Goal: Task Accomplishment & Management: Use online tool/utility

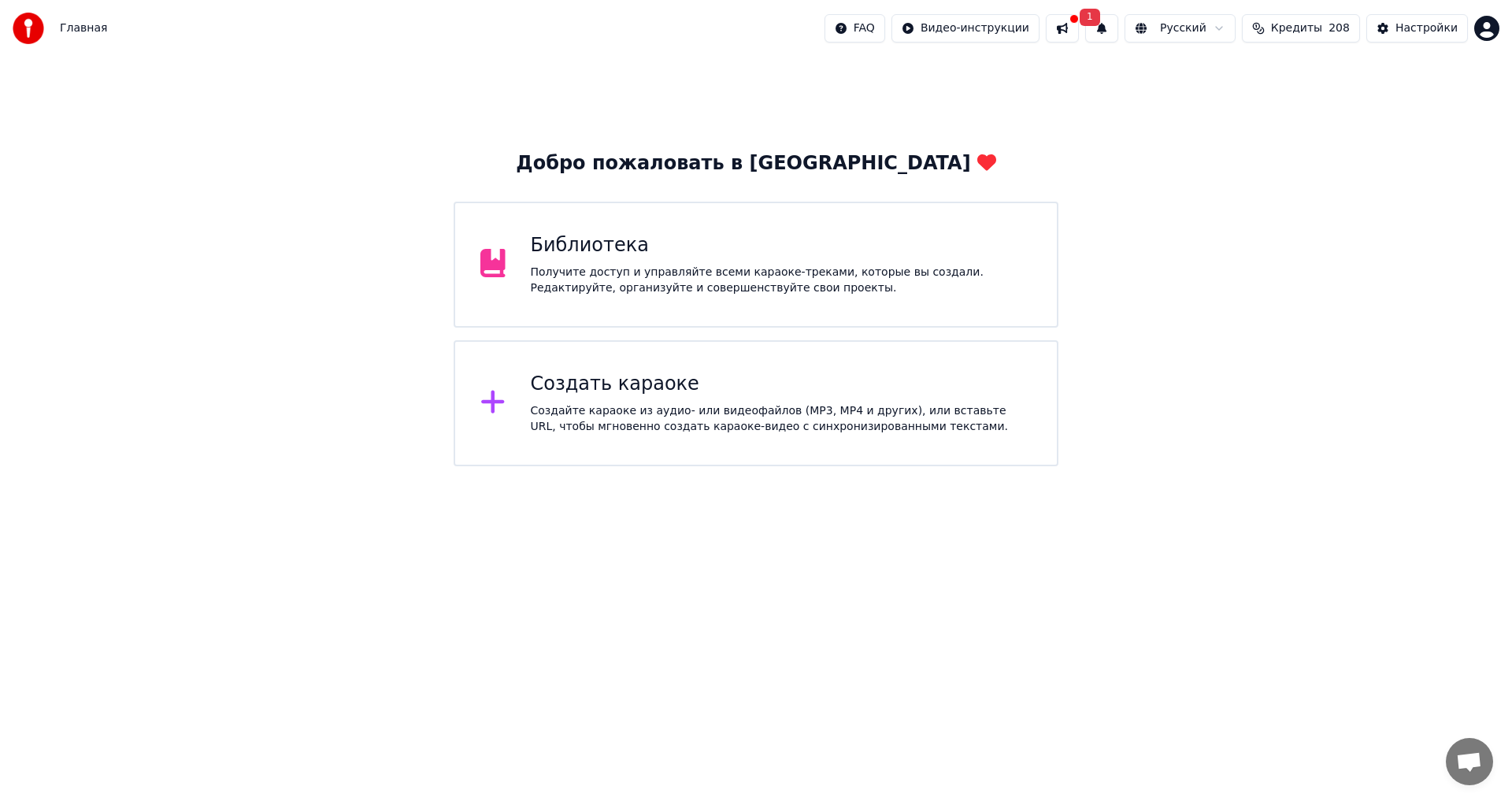
click at [671, 424] on div "Создайте караоке из аудио- или видеофайлов (MP3, MP4 и других), или вставьте UR…" at bounding box center [781, 419] width 502 height 32
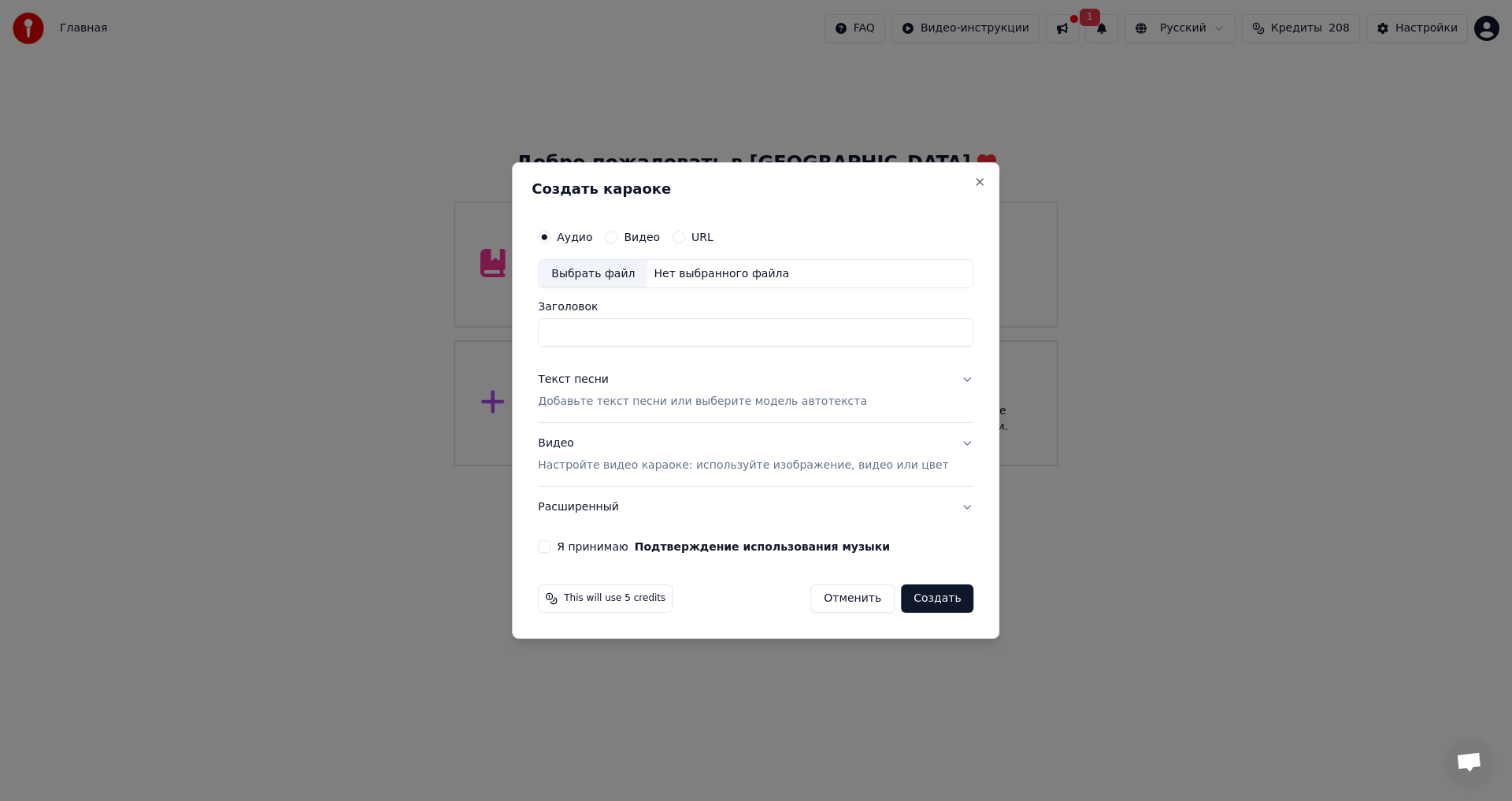
click at [605, 272] on div "Выбрать файл" at bounding box center [593, 274] width 108 height 29
type input "**********"
click at [583, 381] on div "Текст песни" at bounding box center [573, 381] width 71 height 16
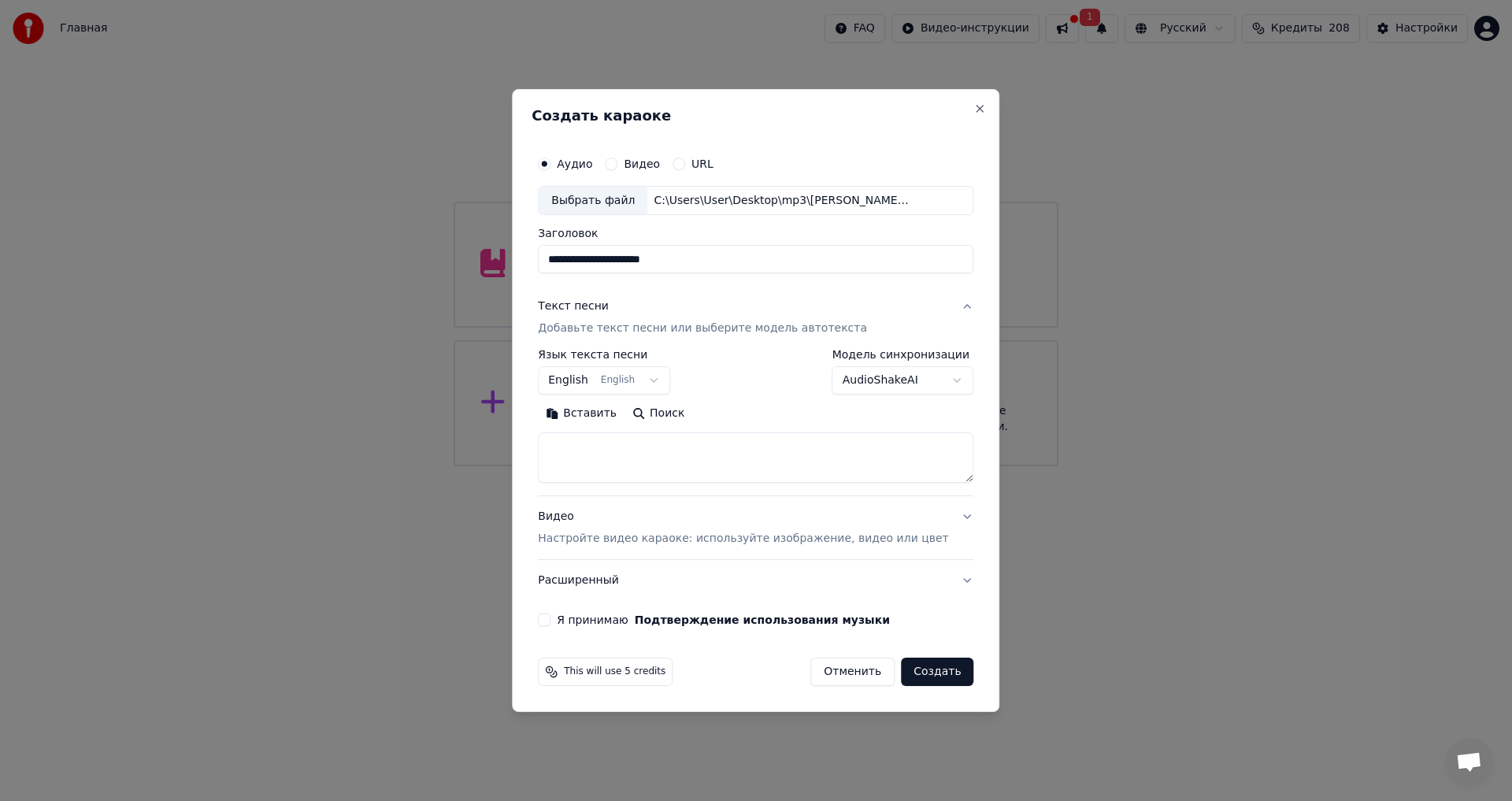
click at [597, 414] on button "Вставить" at bounding box center [581, 414] width 87 height 26
click at [589, 577] on button "Расширенный" at bounding box center [756, 581] width 436 height 41
type textarea "**********"
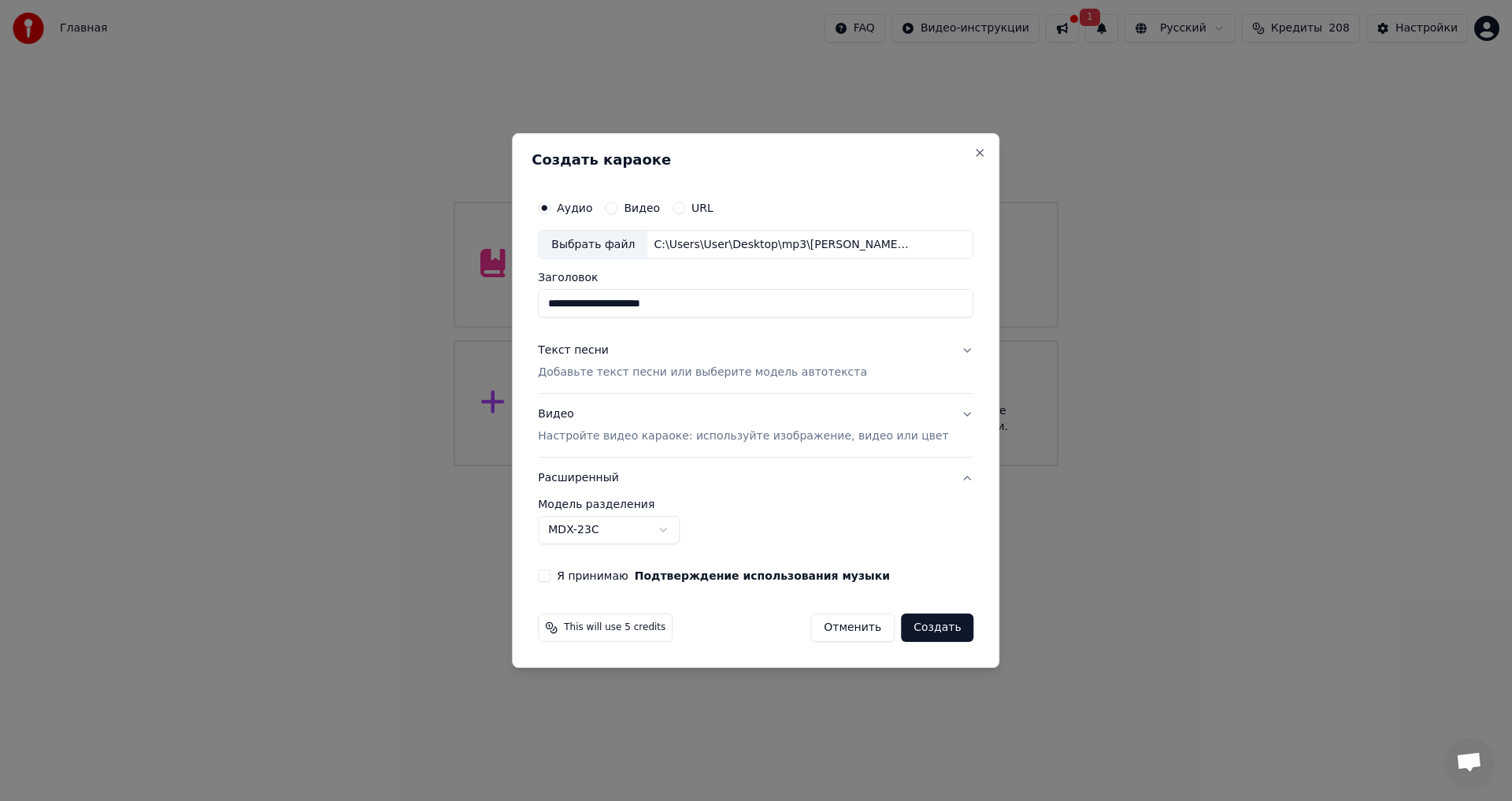
click at [576, 576] on div "Я принимаю Подтверждение использования музыки" at bounding box center [756, 575] width 436 height 13
click at [592, 574] on label "Я принимаю Подтверждение использования музыки" at bounding box center [724, 575] width 333 height 11
click at [550, 574] on button "Я принимаю Подтверждение использования музыки" at bounding box center [543, 575] width 13 height 13
click at [587, 476] on button "Расширенный" at bounding box center [756, 478] width 436 height 41
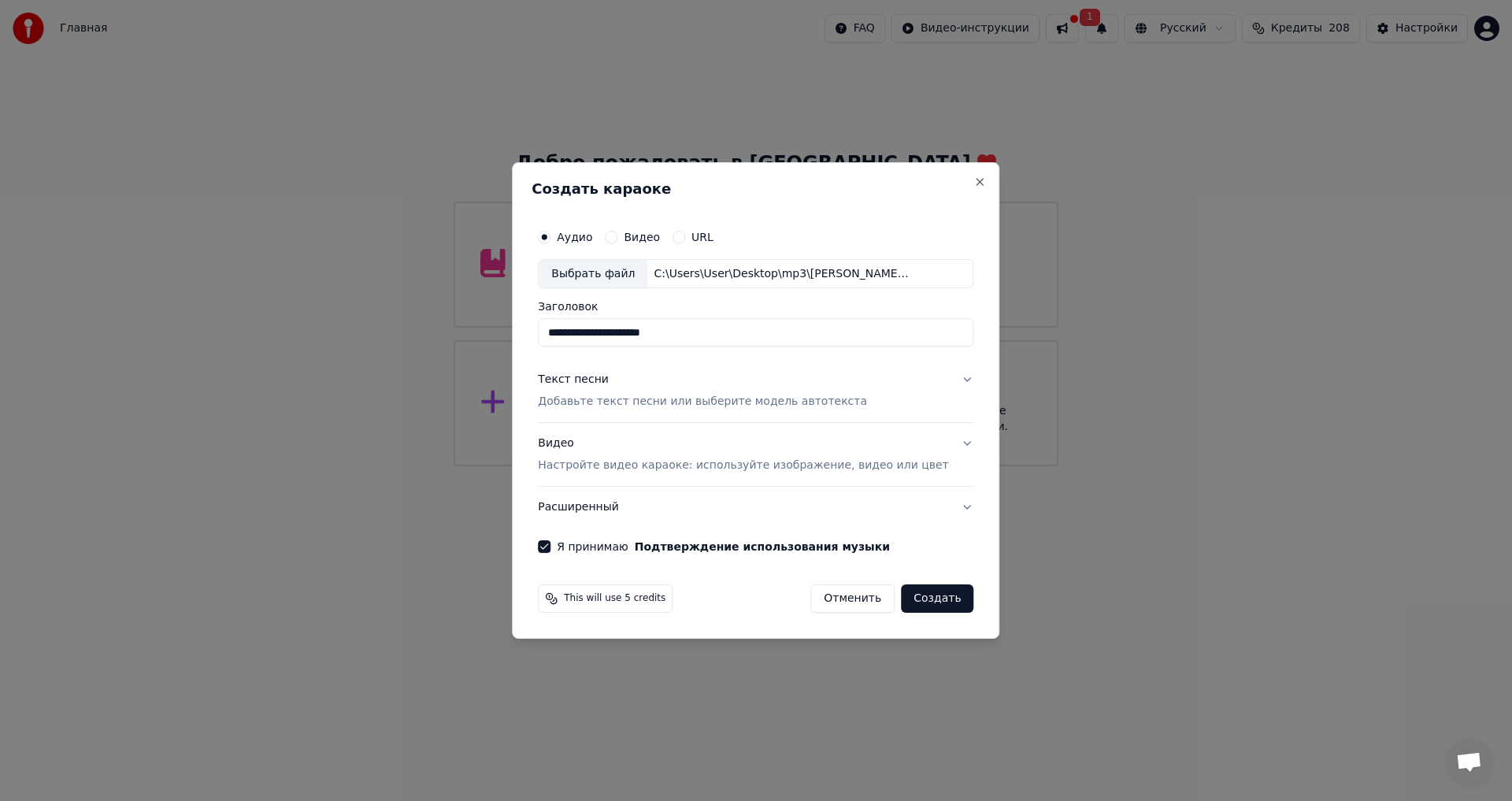
click at [593, 504] on button "Расширенный" at bounding box center [756, 508] width 436 height 41
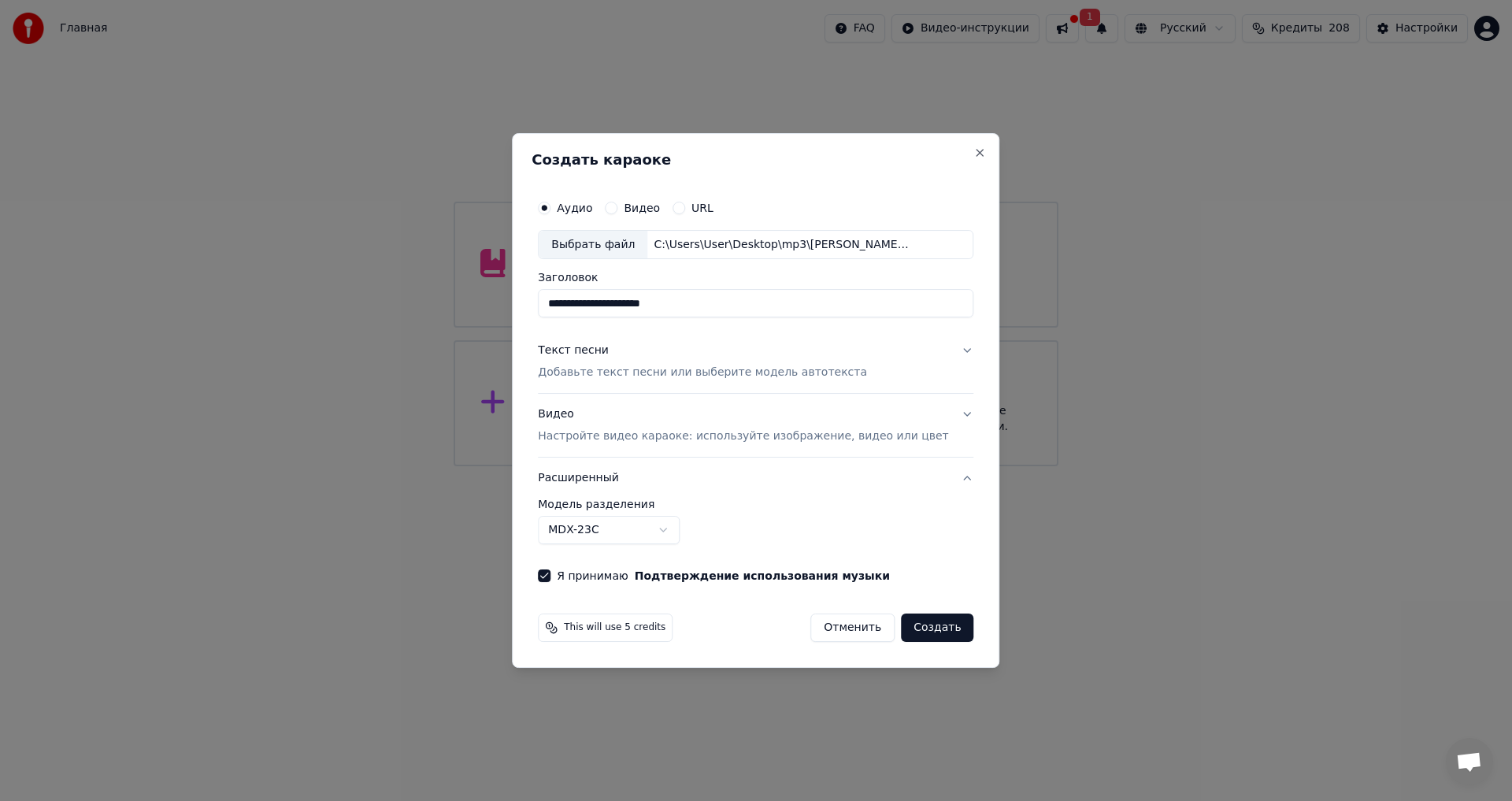
click at [948, 479] on button "Расширенный" at bounding box center [756, 478] width 436 height 41
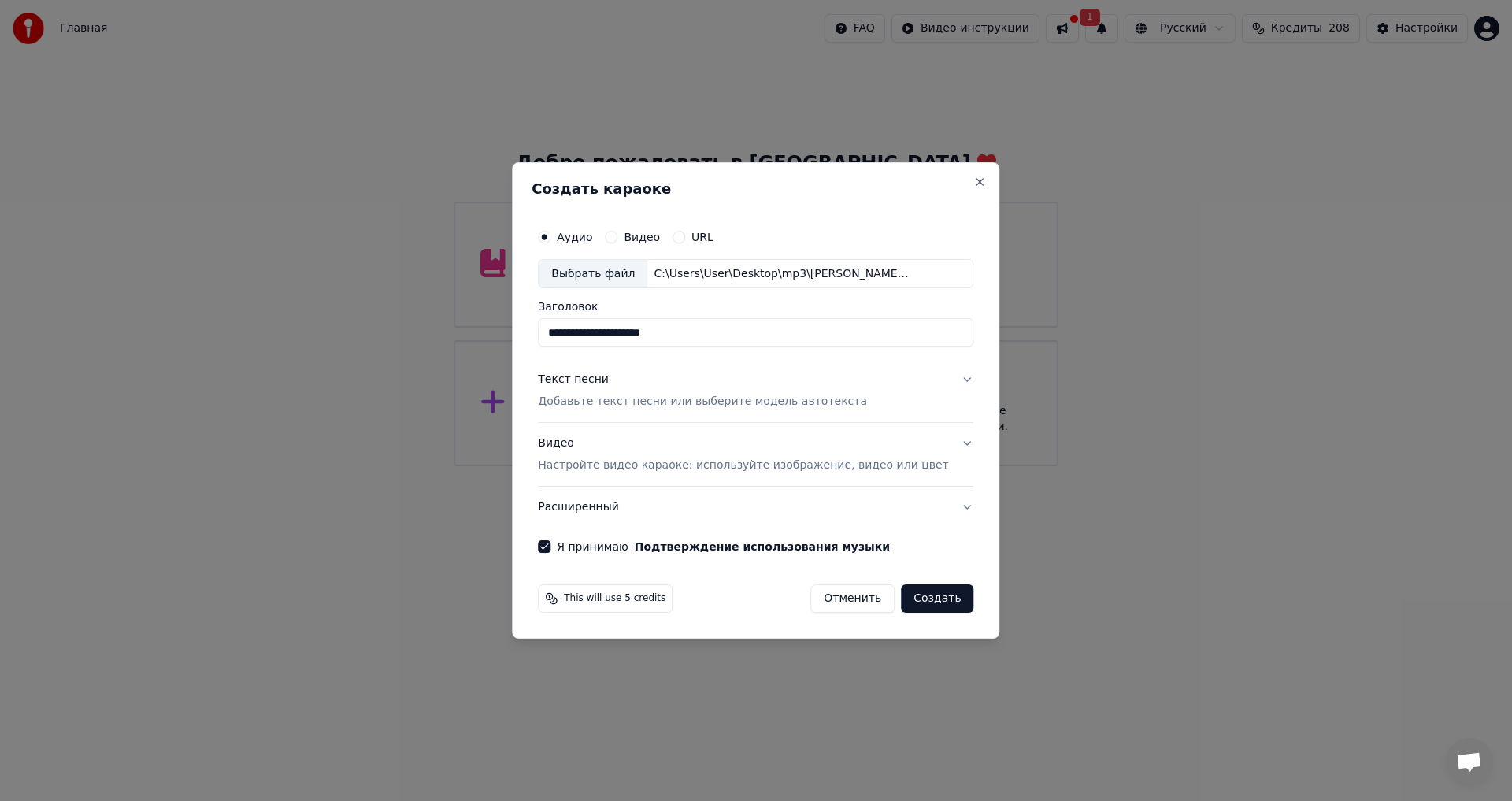
click at [600, 465] on p "Настройте видео караоке: используйте изображение, видео или цвет" at bounding box center [743, 466] width 410 height 16
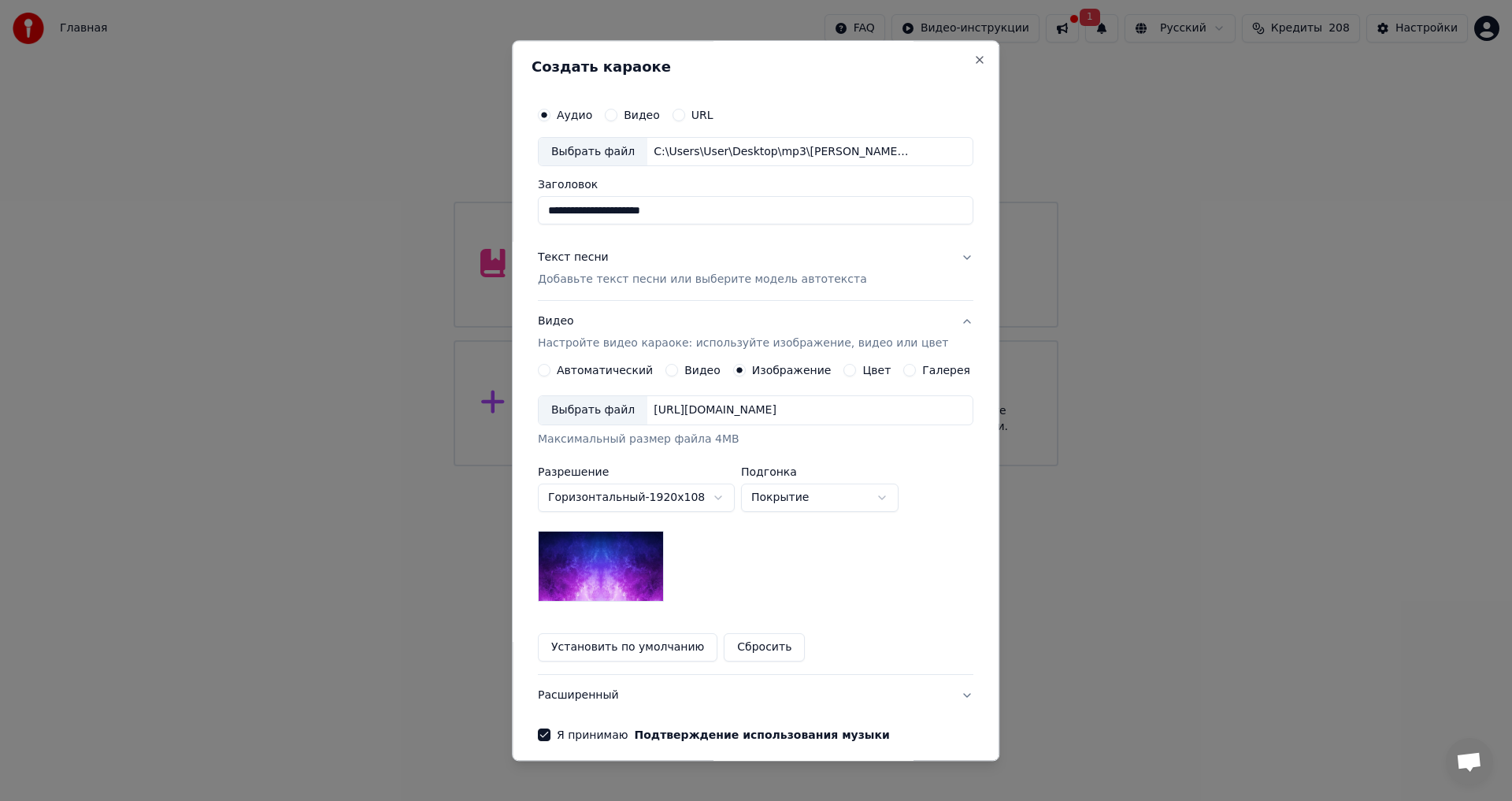
click at [589, 408] on div "Выбрать файл" at bounding box center [593, 410] width 108 height 29
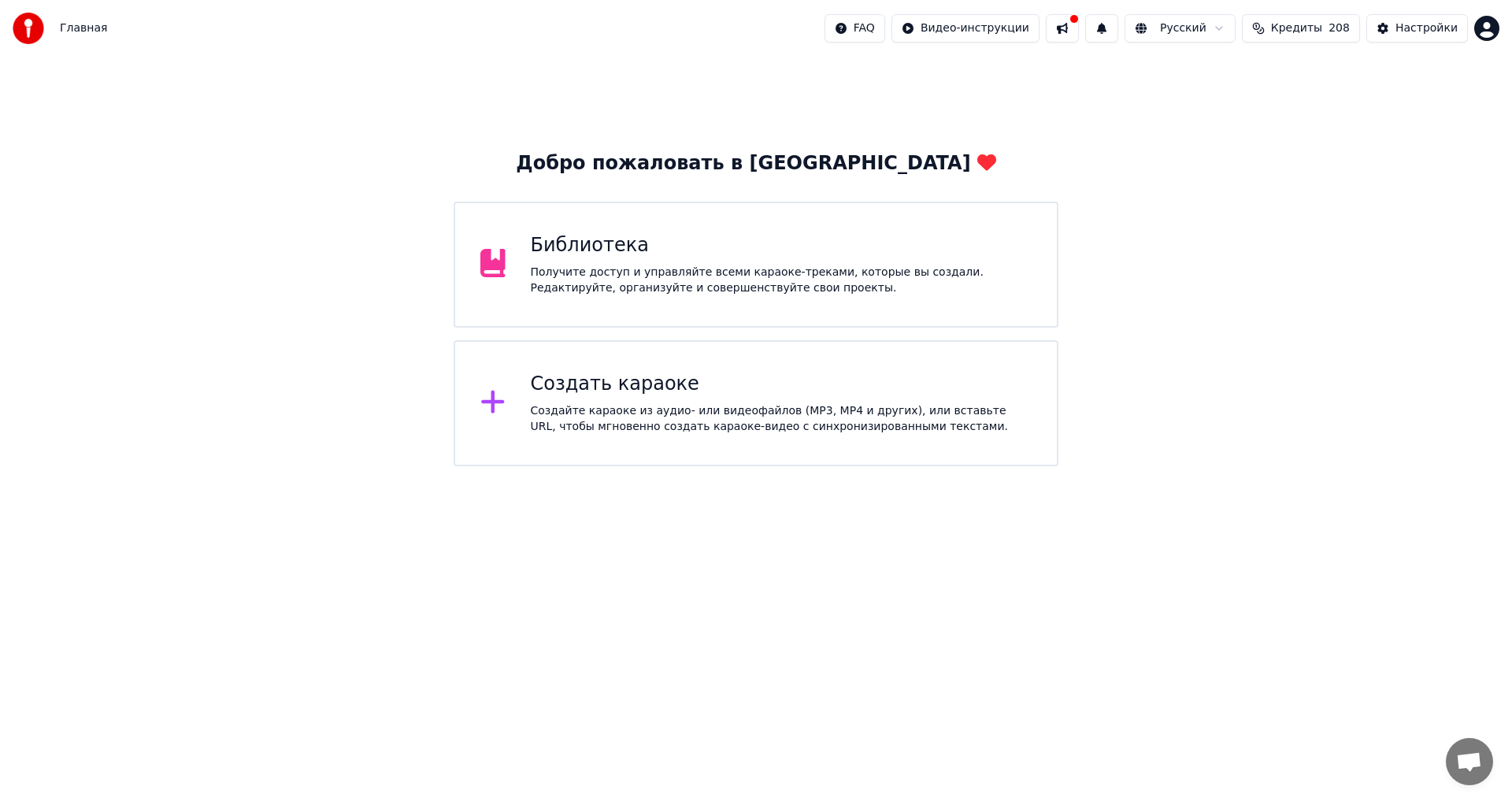
click at [681, 408] on div "Создайте караоке из аудио- или видеофайлов (MP3, MP4 и других), или вставьте UR…" at bounding box center [781, 419] width 502 height 32
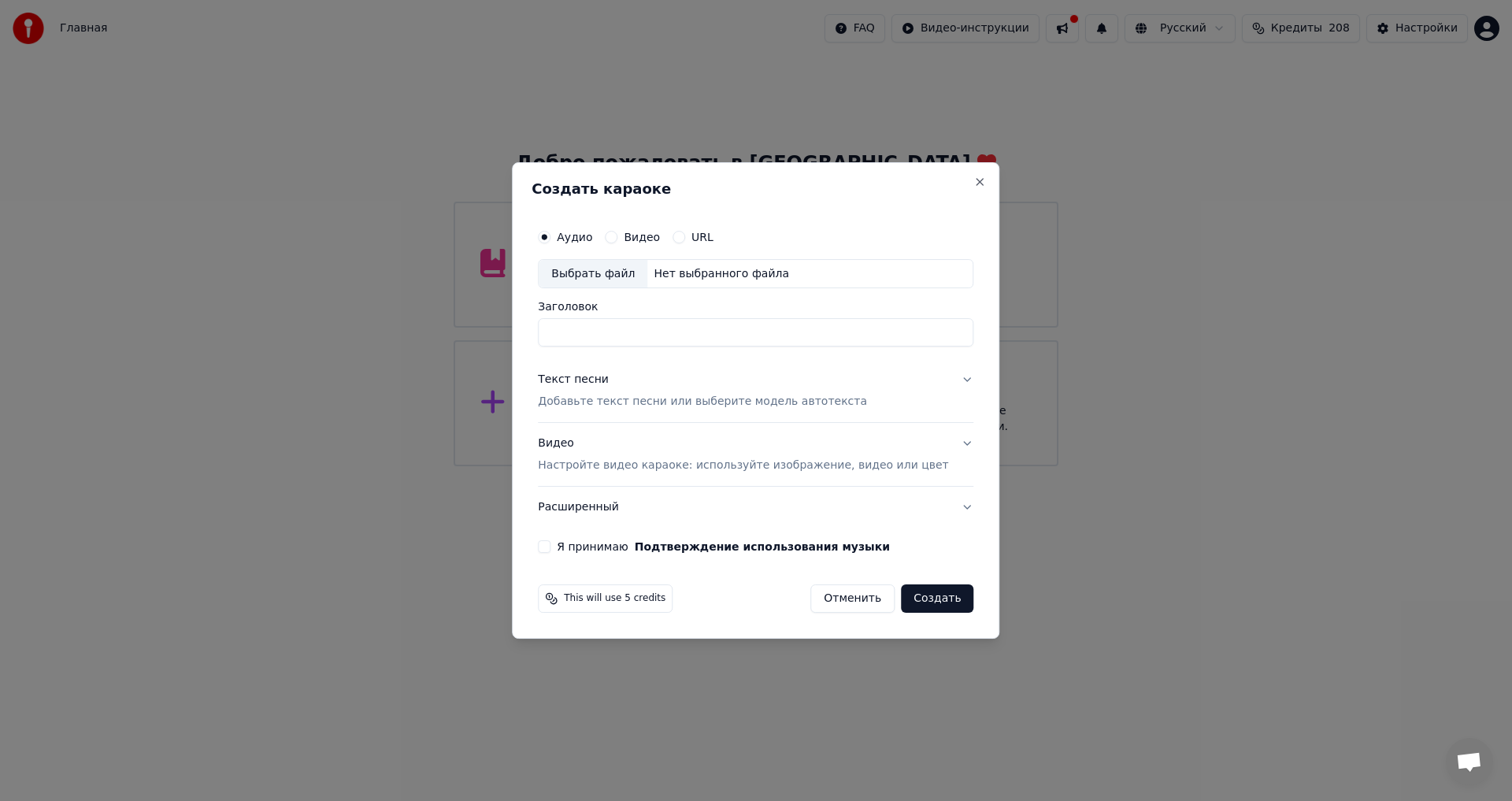
click at [606, 276] on div "Выбрать файл" at bounding box center [593, 274] width 108 height 29
type input "**********"
click at [582, 379] on div "Текст песни" at bounding box center [573, 381] width 71 height 16
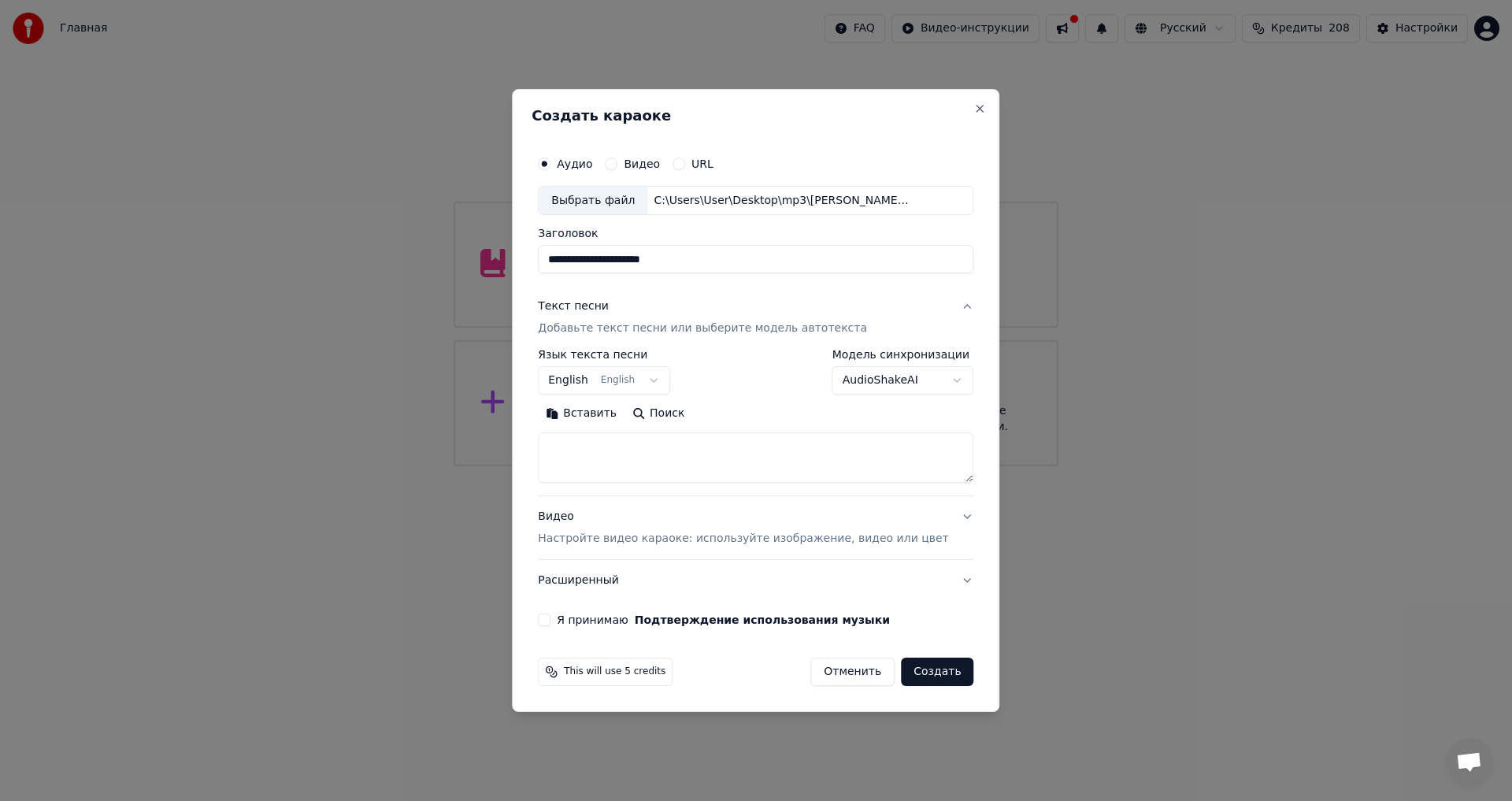
click at [591, 444] on textarea at bounding box center [756, 458] width 436 height 50
click at [595, 412] on button "Вставить" at bounding box center [581, 414] width 87 height 26
click at [595, 581] on button "Расширенный" at bounding box center [756, 581] width 436 height 41
type textarea "**********"
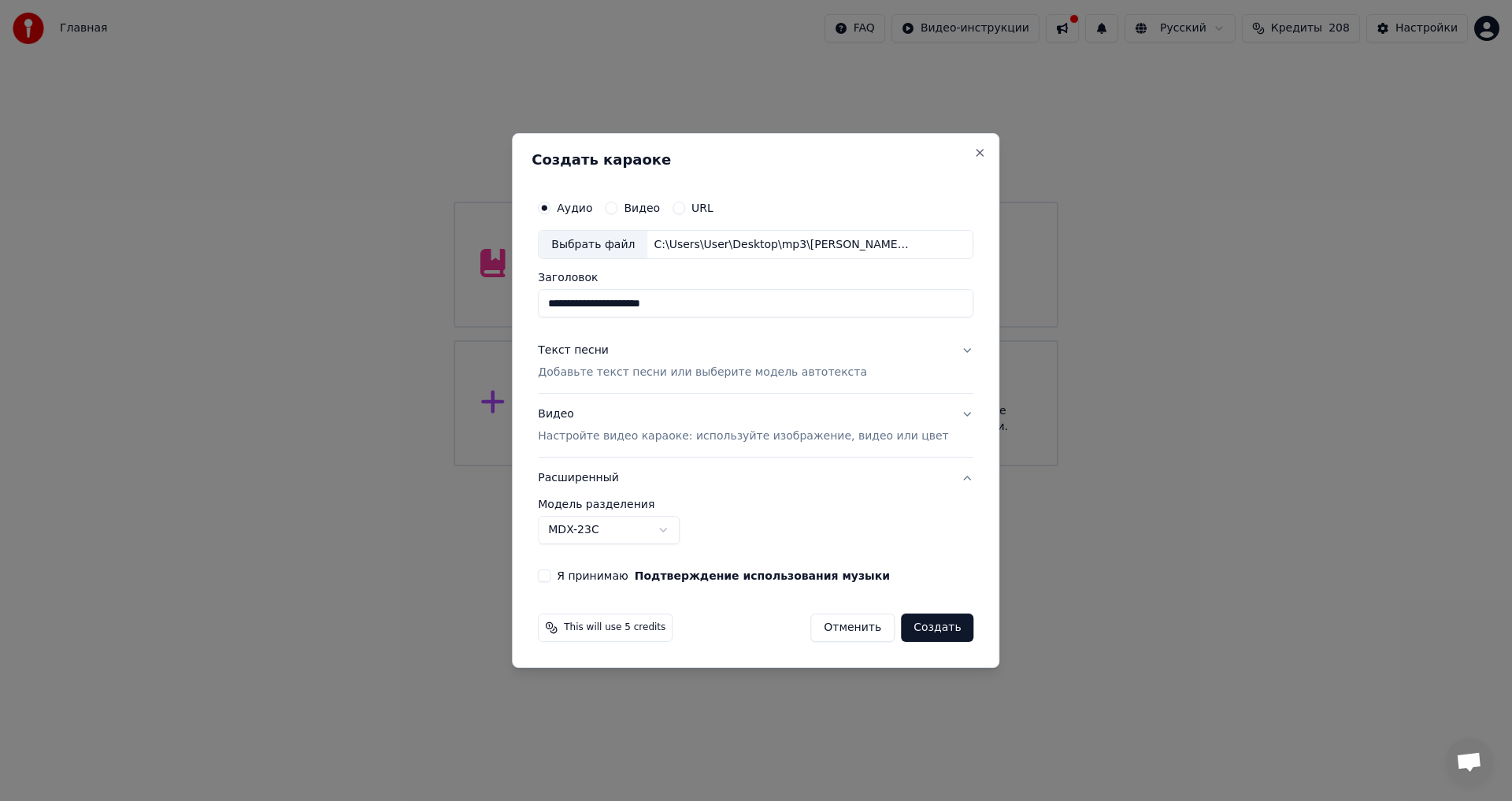
click at [605, 474] on button "Расширенный" at bounding box center [756, 478] width 436 height 41
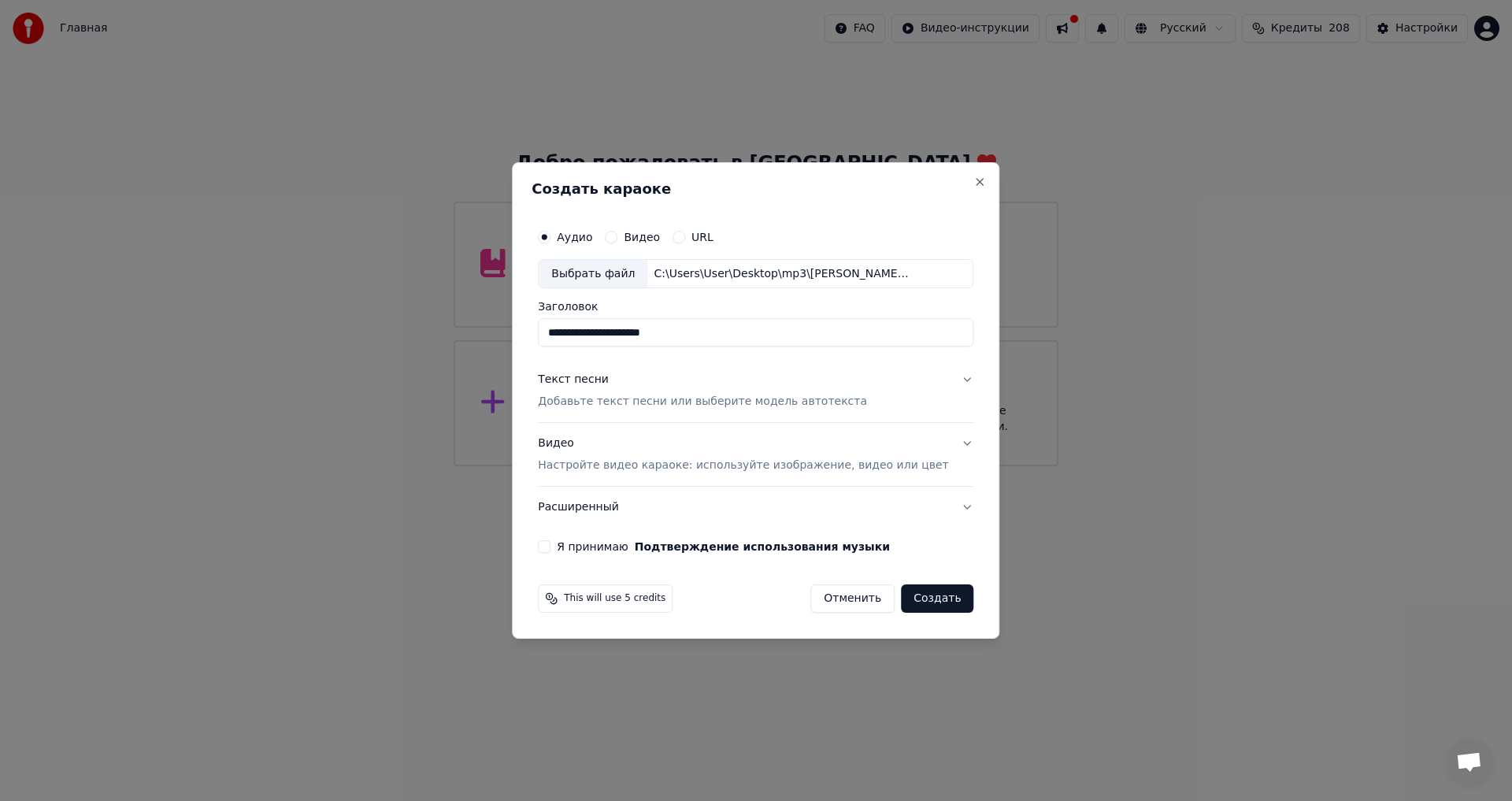
click at [598, 505] on button "Расширенный" at bounding box center [756, 508] width 436 height 41
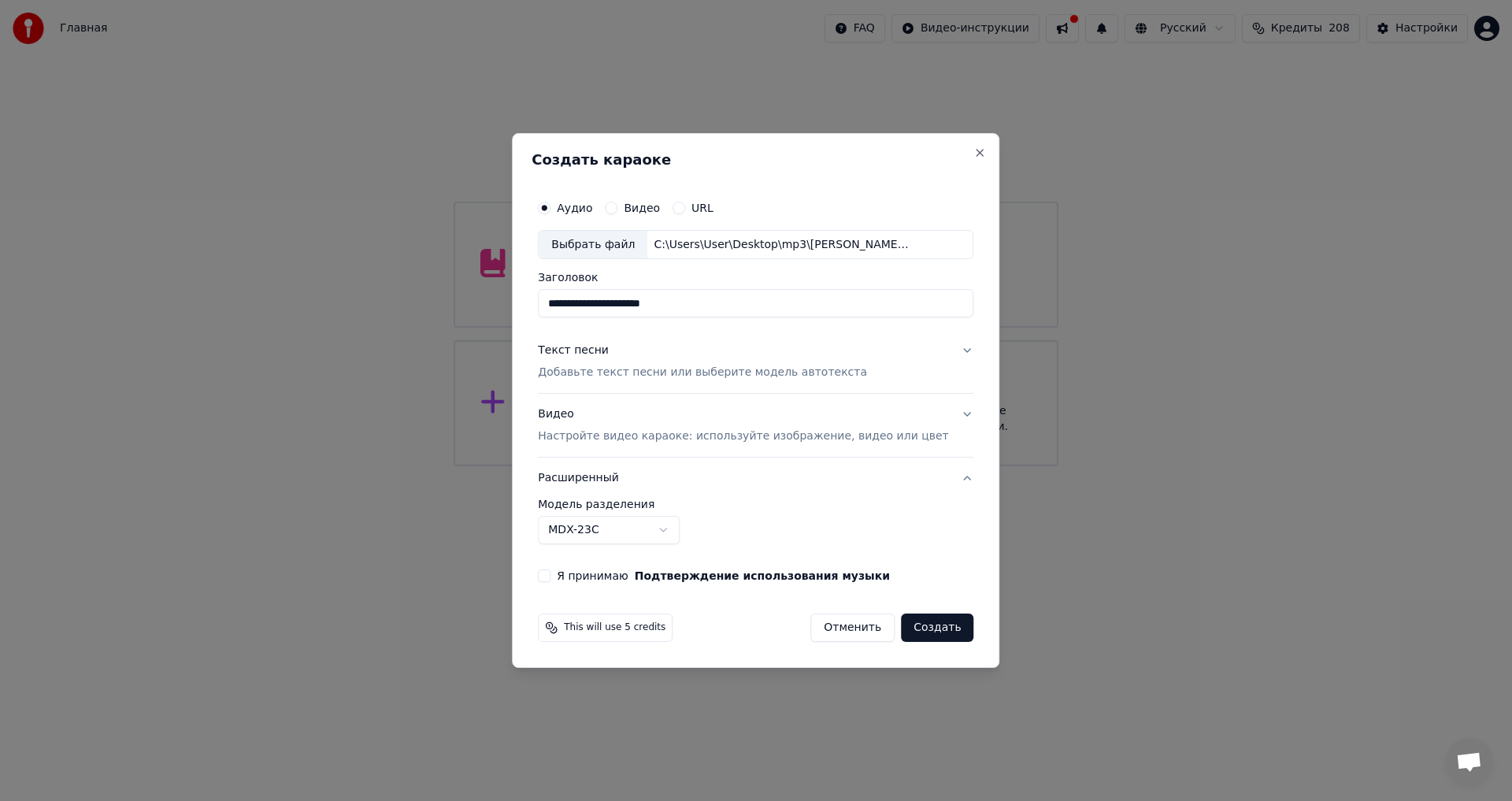
click at [612, 436] on p "Настройте видео караоке: используйте изображение, видео или цвет" at bounding box center [743, 436] width 410 height 16
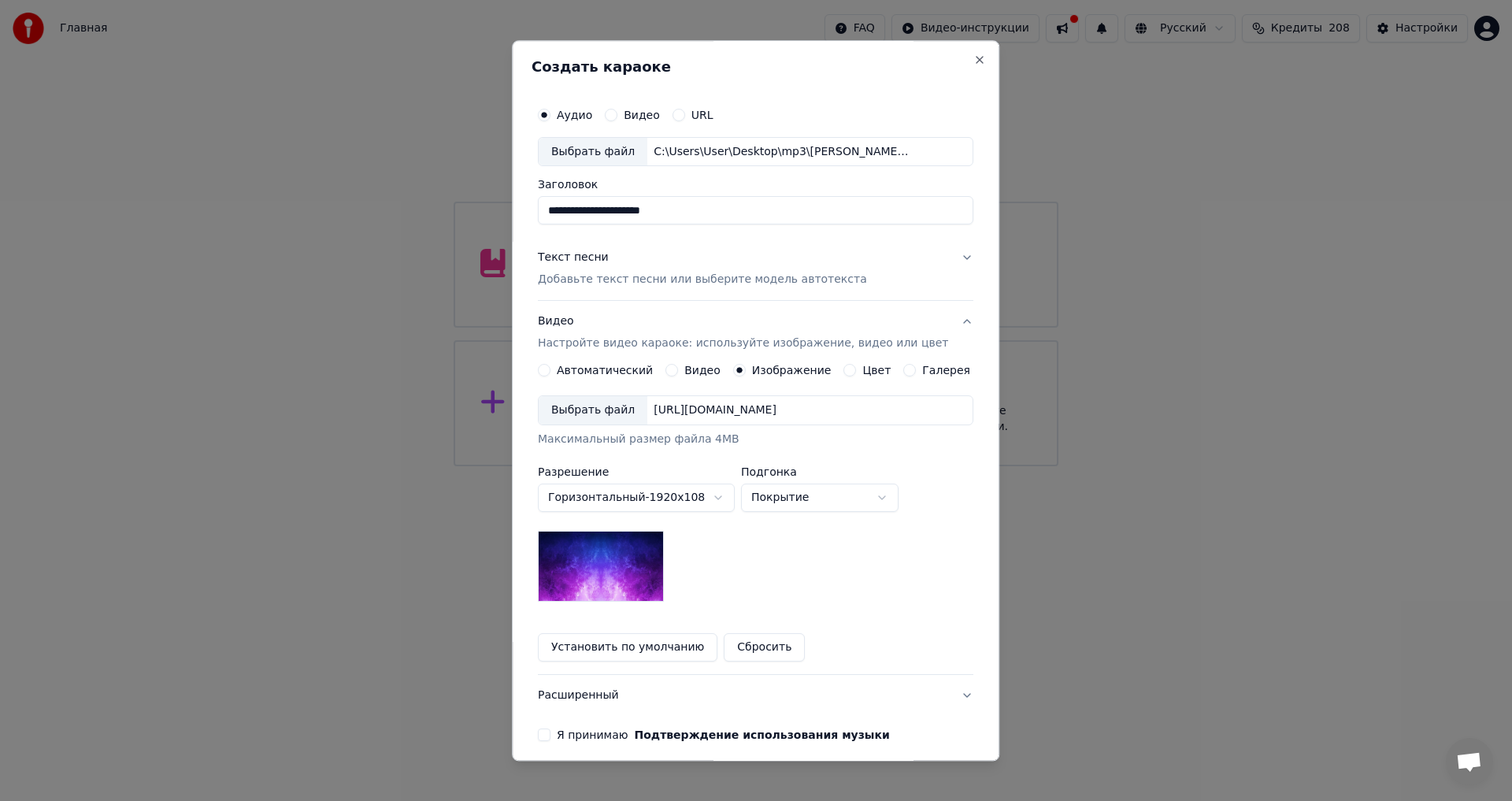
click at [587, 410] on div "Выбрать файл" at bounding box center [593, 410] width 108 height 29
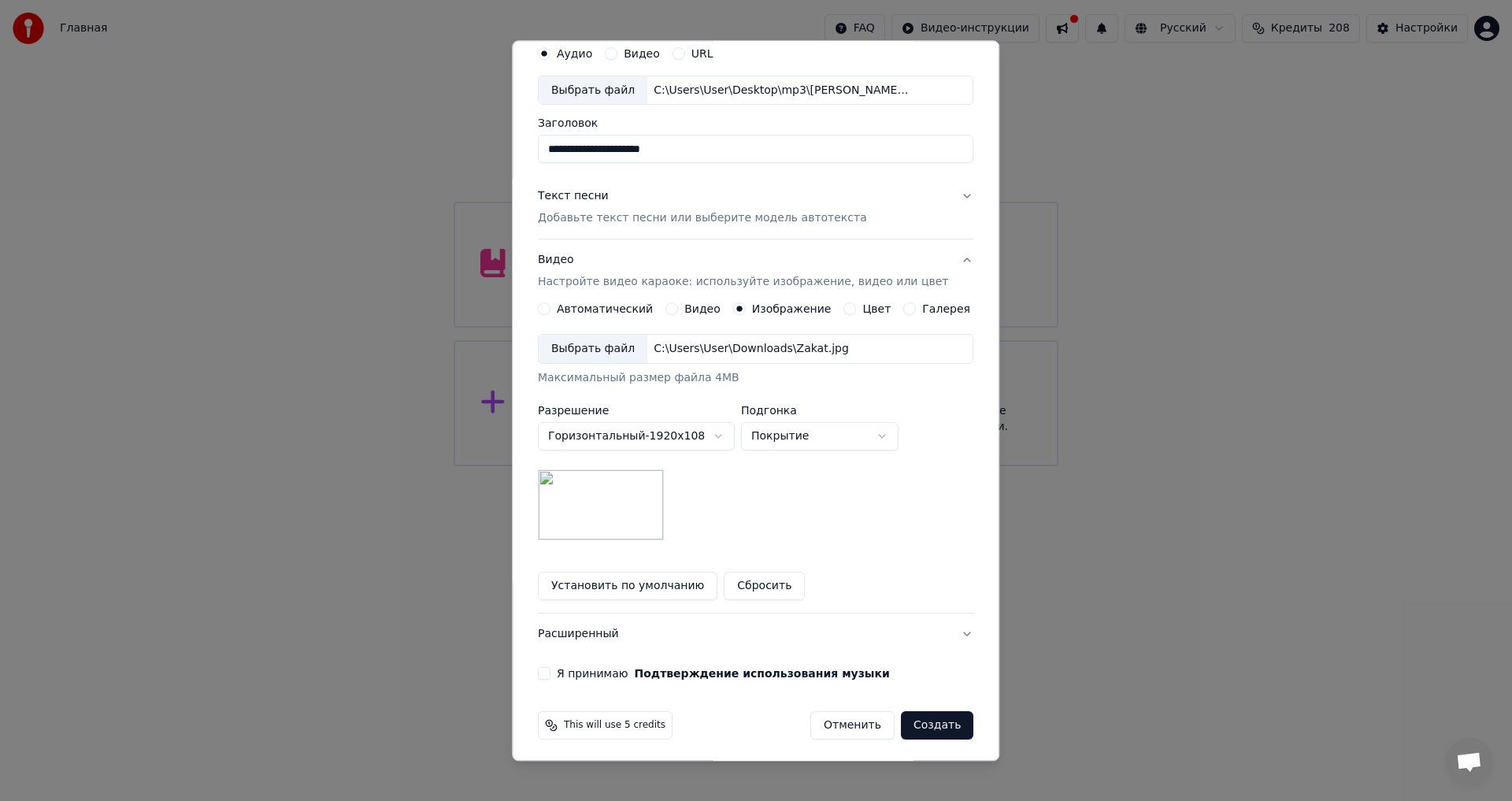
scroll to position [66, 0]
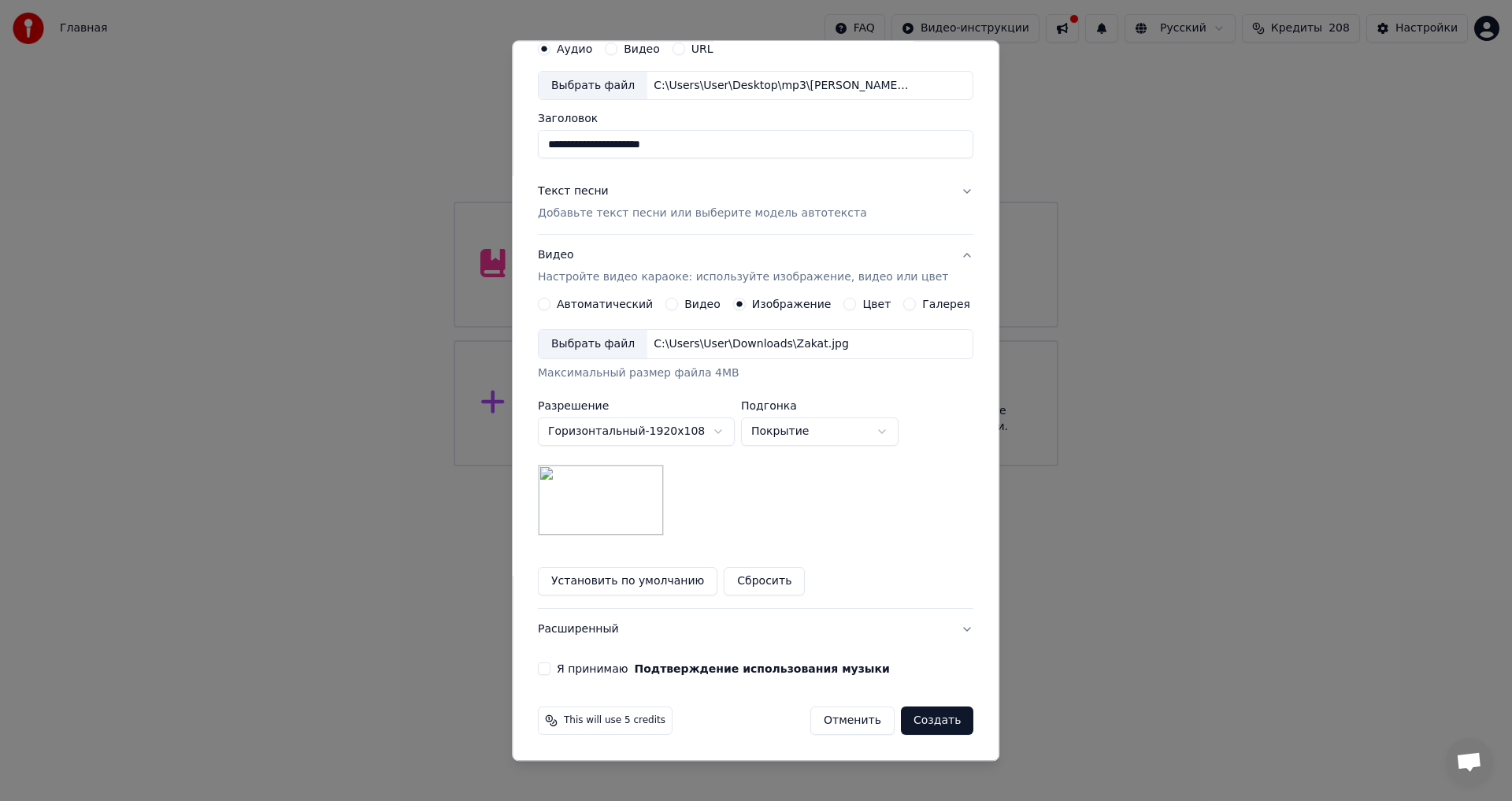
click at [550, 667] on button "Я принимаю Подтверждение использования музыки" at bounding box center [543, 669] width 13 height 13
click at [921, 715] on button "Создать" at bounding box center [937, 721] width 72 height 29
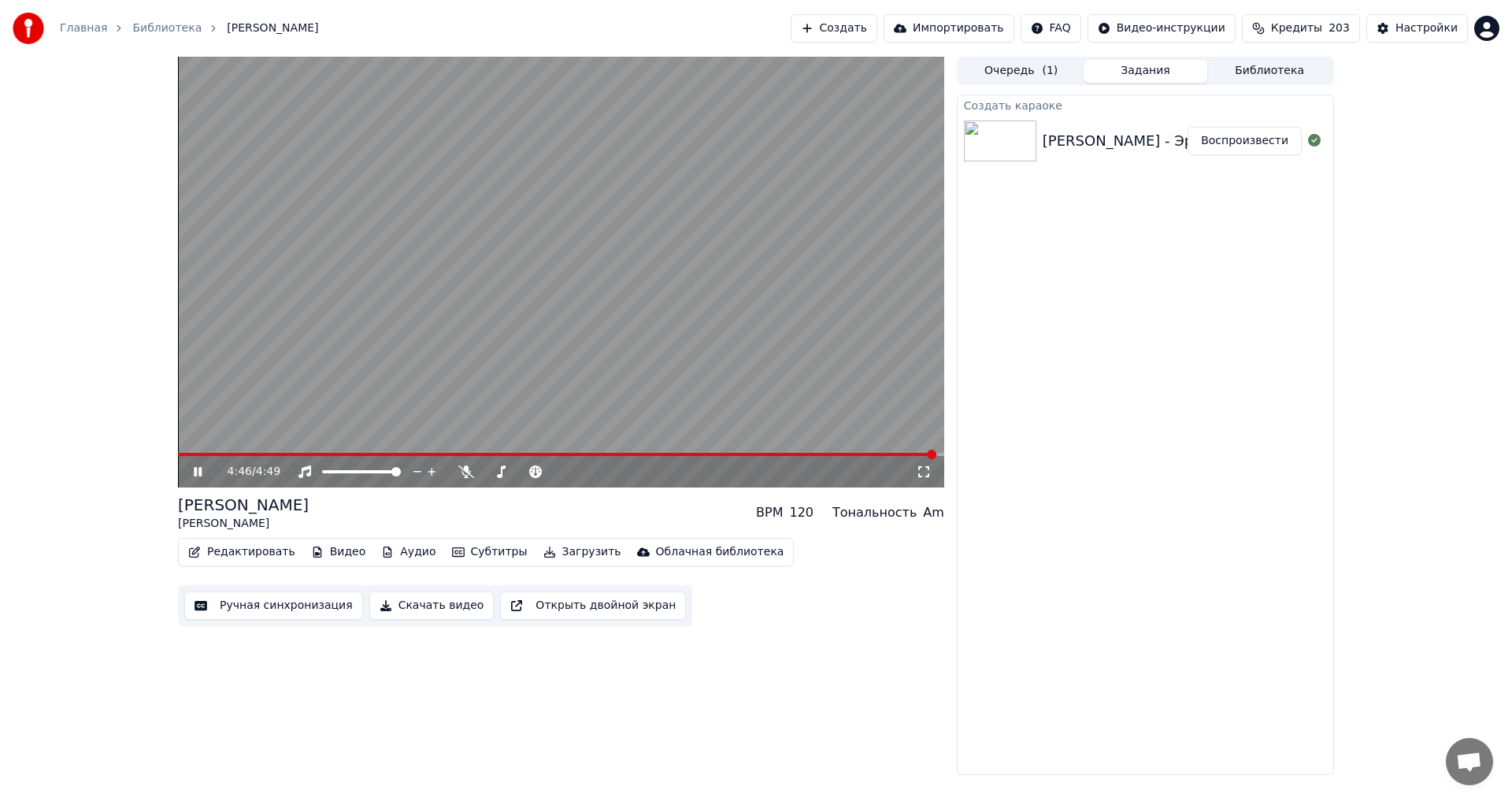
click at [1088, 304] on div "Создать караоке Лэгэнтэй - Эрэнэ-кэтэһэ Воспроизвести" at bounding box center [1145, 435] width 378 height 681
click at [1135, 71] on button "Задания" at bounding box center [1146, 71] width 124 height 23
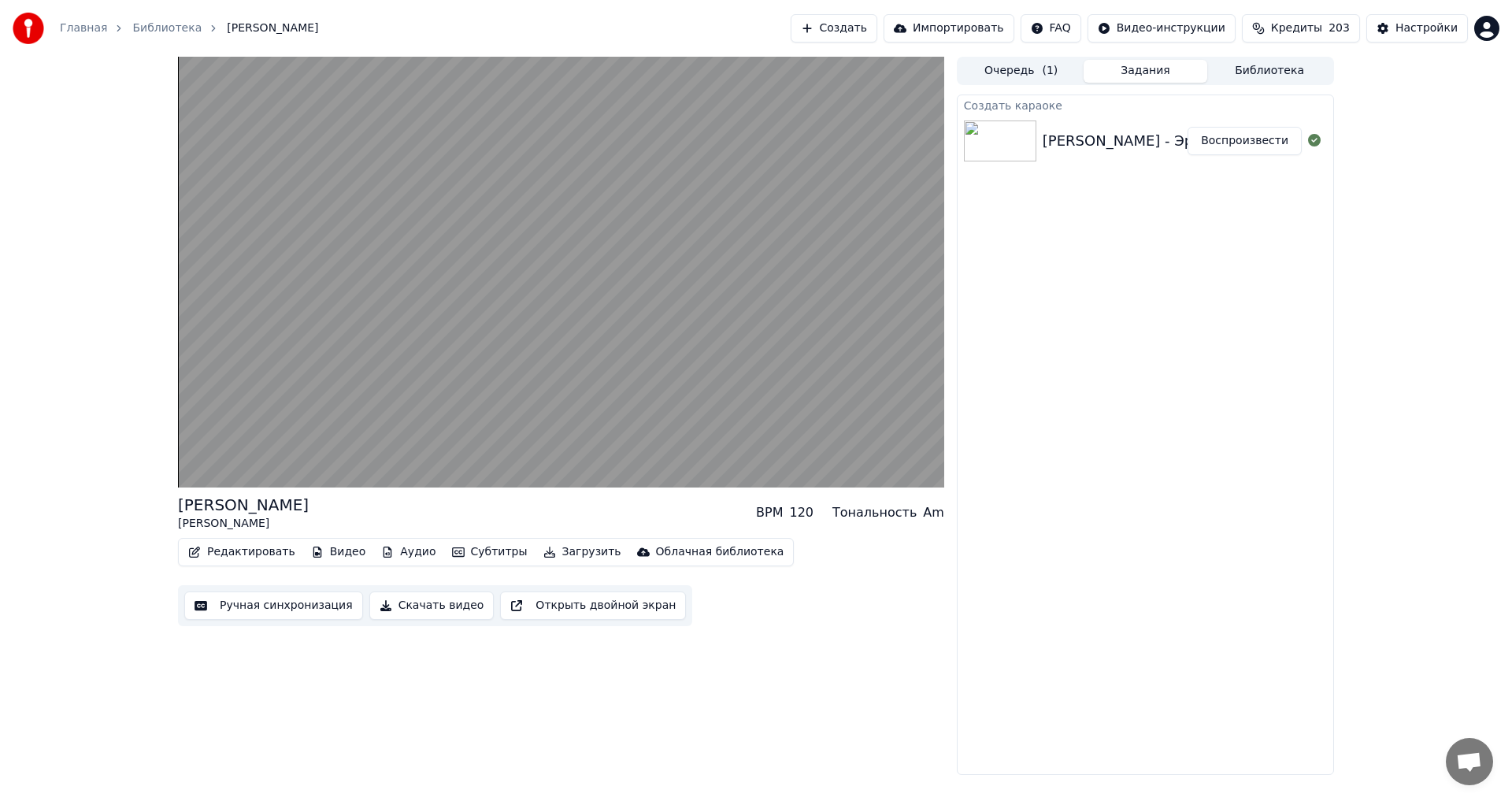
click at [1023, 71] on button "Очередь ( 1 )" at bounding box center [1022, 71] width 124 height 23
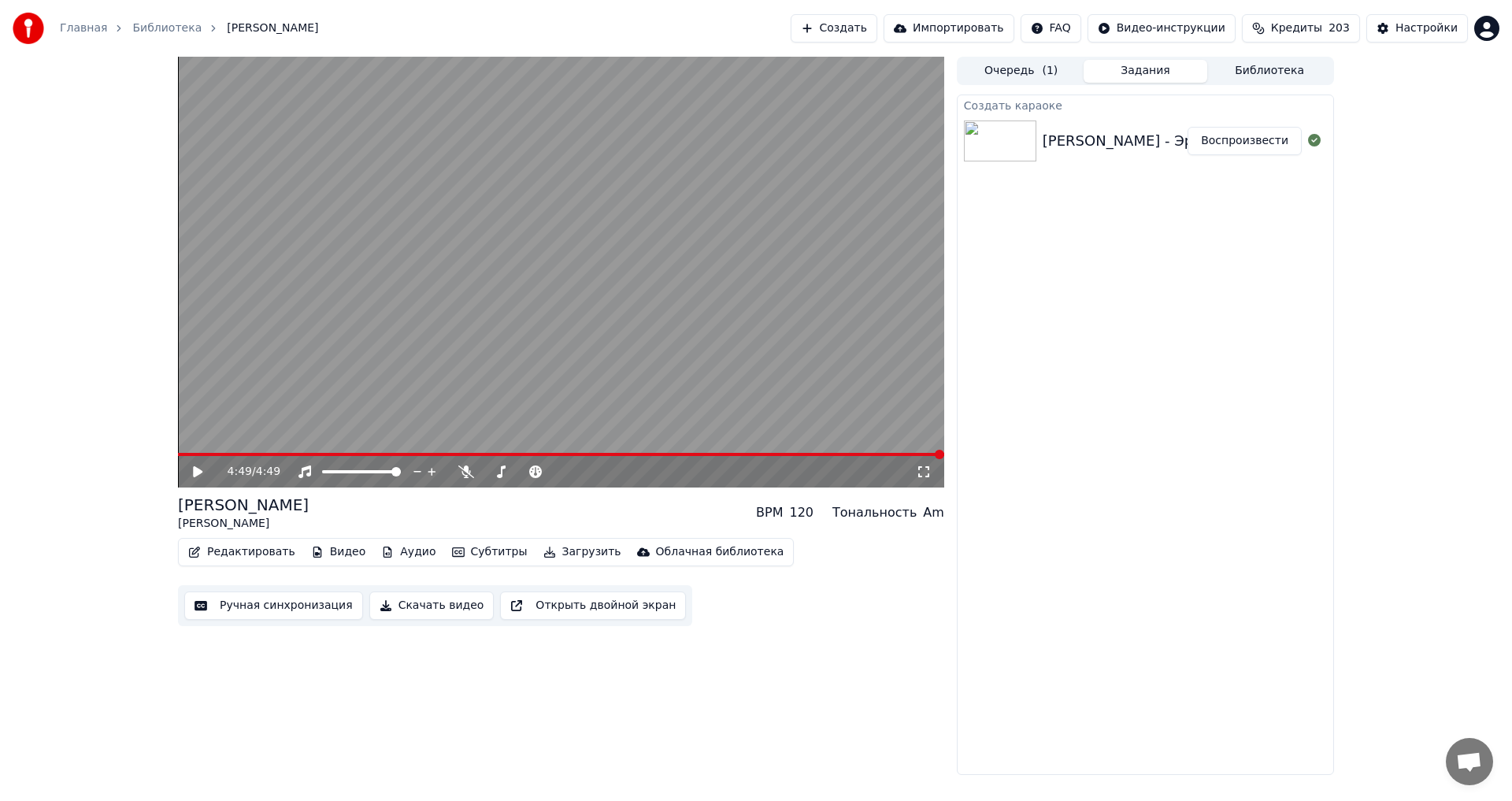
click at [1156, 73] on button "Задания" at bounding box center [1146, 71] width 124 height 23
click at [1264, 69] on button "Библиотека" at bounding box center [1269, 71] width 124 height 23
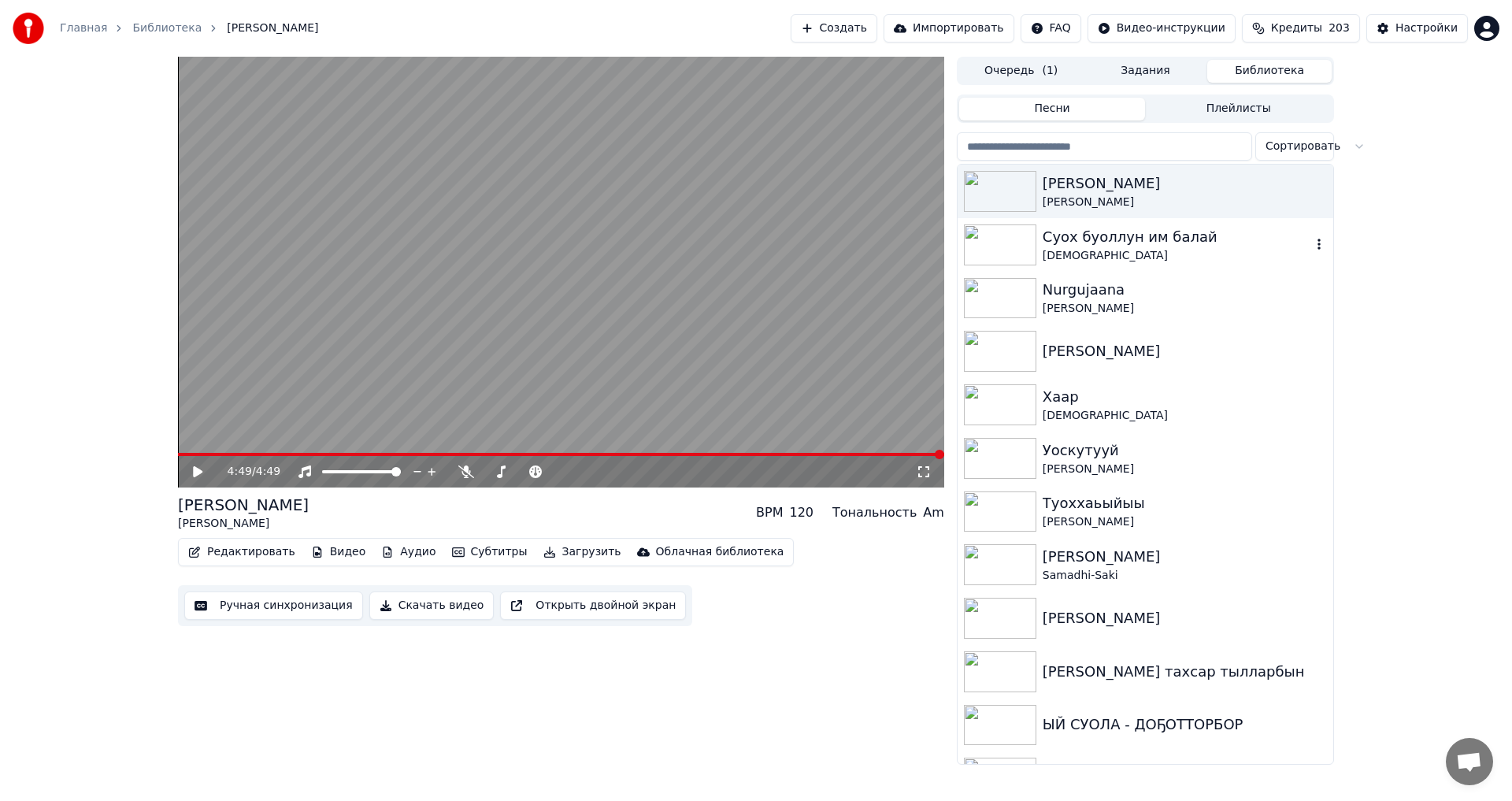
click at [1019, 244] on img at bounding box center [999, 246] width 72 height 41
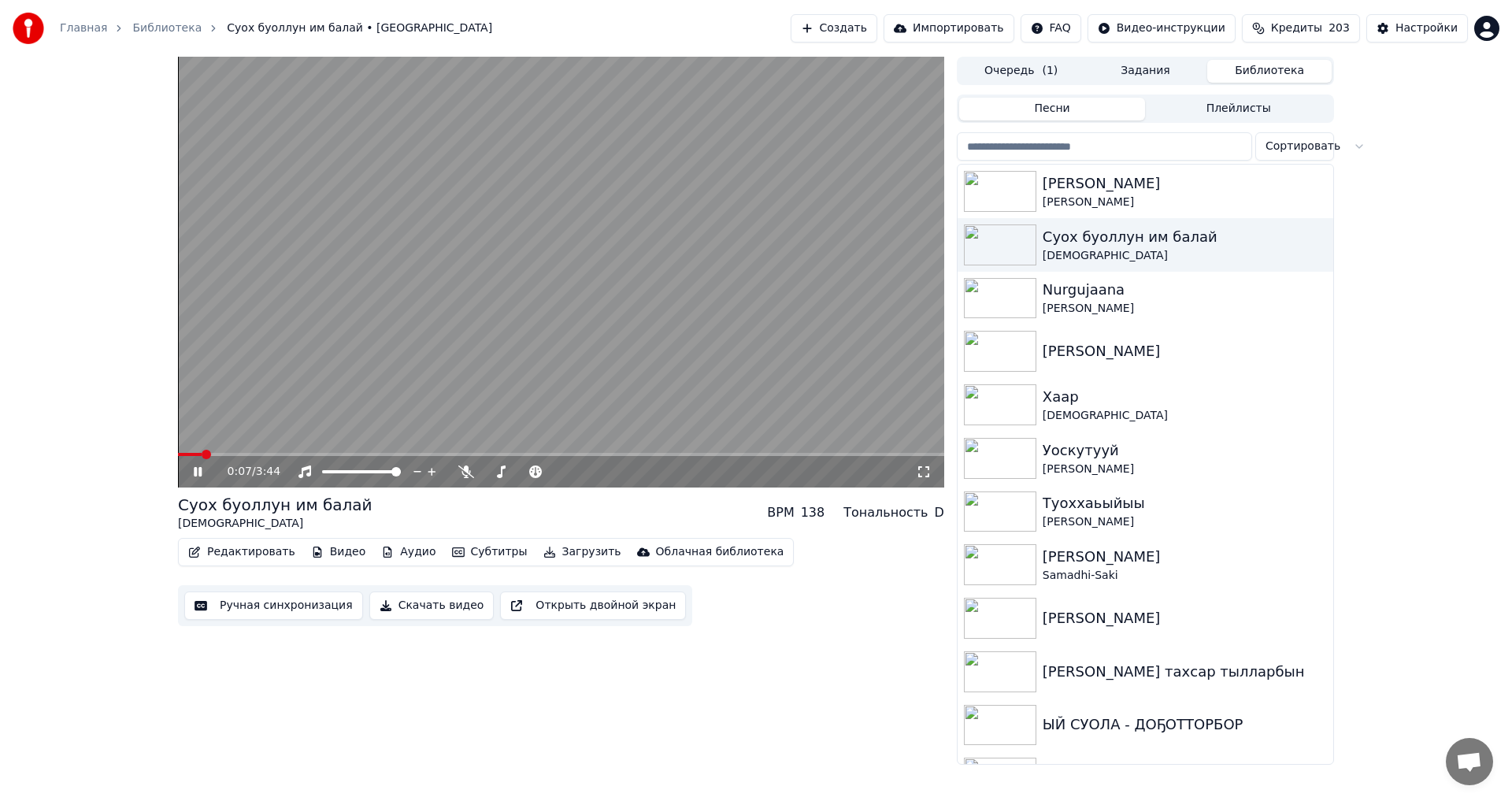
click at [201, 456] on span at bounding box center [560, 454] width 766 height 3
click at [236, 452] on video at bounding box center [560, 271] width 766 height 431
click at [220, 452] on video at bounding box center [560, 271] width 766 height 431
click at [229, 453] on span at bounding box center [560, 454] width 766 height 3
click at [245, 457] on div "0:15 / 3:44" at bounding box center [560, 472] width 766 height 32
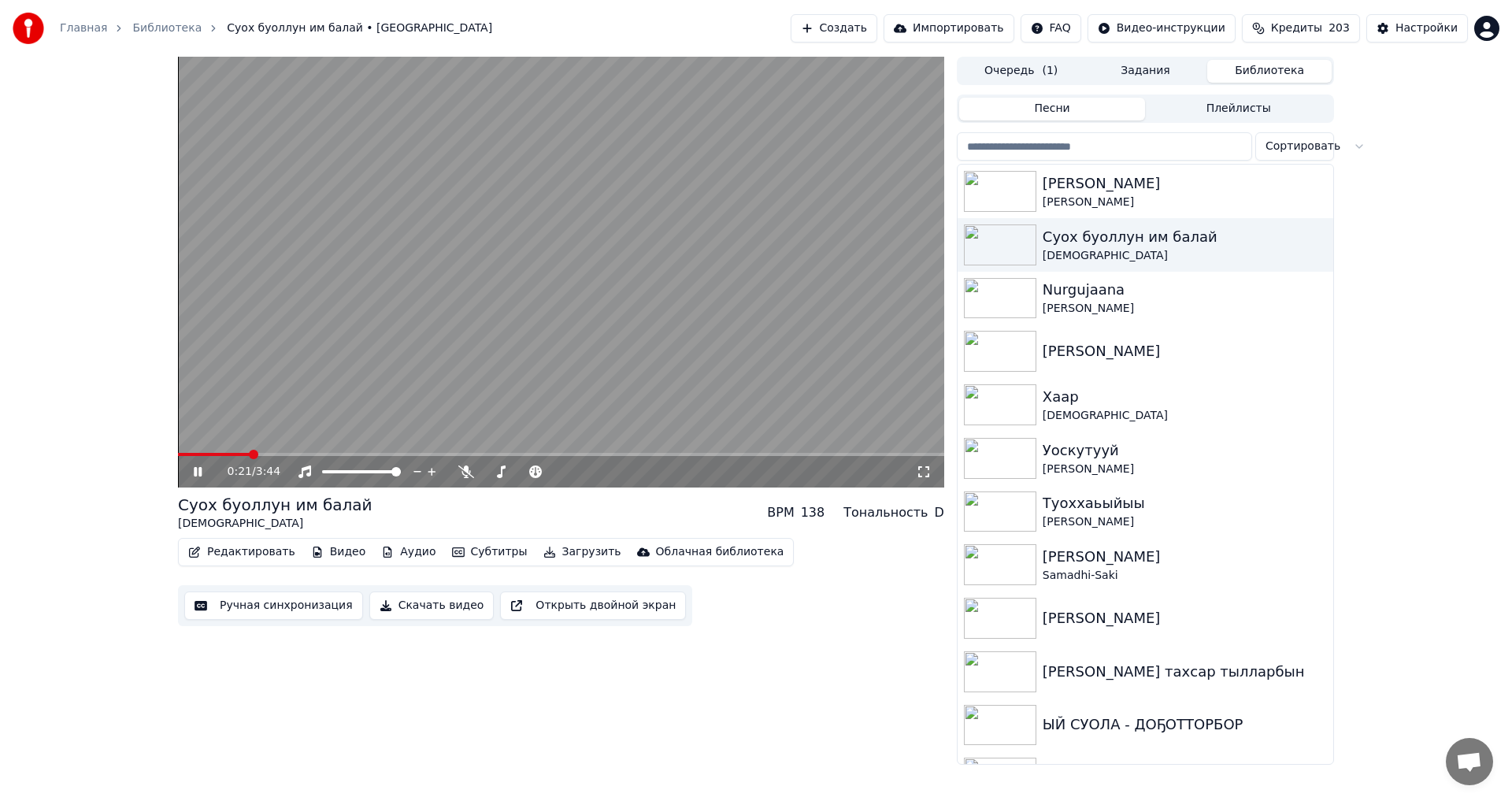
click at [250, 455] on span at bounding box center [560, 454] width 766 height 3
click at [1081, 313] on div "Sieje Uola" at bounding box center [1177, 309] width 268 height 16
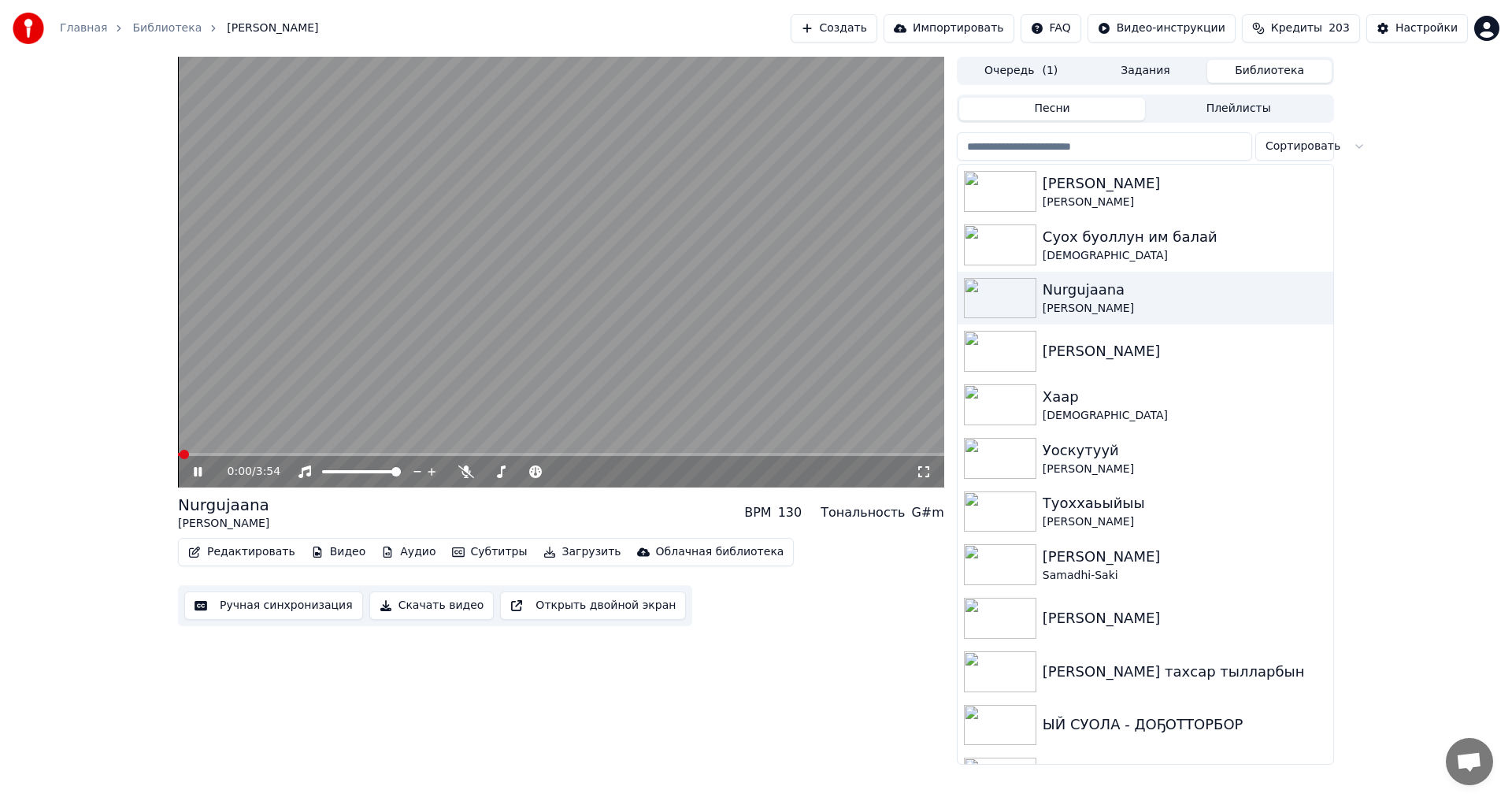
click at [217, 455] on span at bounding box center [560, 454] width 766 height 3
click at [245, 456] on span at bounding box center [560, 454] width 766 height 3
click at [299, 451] on video at bounding box center [560, 271] width 766 height 431
click at [200, 474] on icon at bounding box center [209, 472] width 37 height 13
